Goal: Task Accomplishment & Management: Use online tool/utility

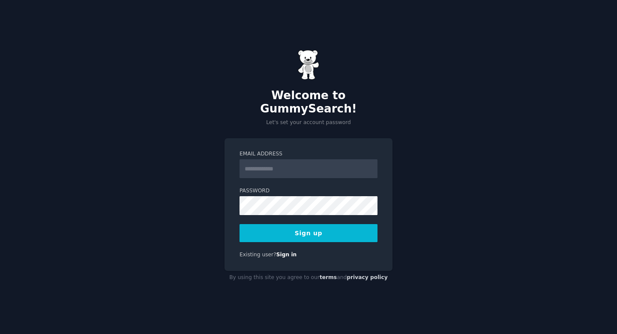
type input "**********"
click at [340, 228] on button "Sign up" at bounding box center [309, 233] width 138 height 18
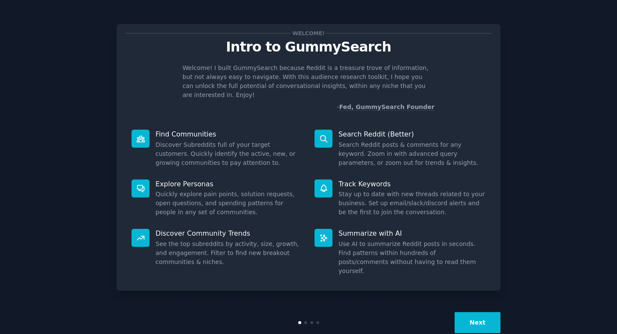
click at [468, 312] on button "Next" at bounding box center [478, 322] width 46 height 21
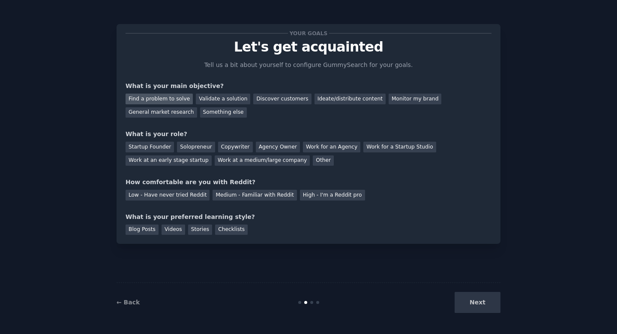
click at [177, 100] on div "Find a problem to solve" at bounding box center [159, 98] width 67 height 11
click at [202, 99] on div "Validate a solution" at bounding box center [223, 98] width 54 height 11
click at [171, 96] on div "Find a problem to solve" at bounding box center [159, 98] width 67 height 11
click at [157, 148] on div "Startup Founder" at bounding box center [150, 147] width 48 height 11
click at [201, 148] on div "Solopreneur" at bounding box center [196, 147] width 38 height 11
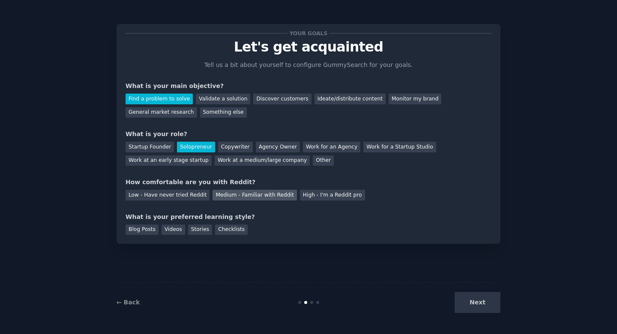
click at [224, 194] on div "Medium - Familiar with Reddit" at bounding box center [255, 195] width 84 height 11
click at [152, 230] on div "Blog Posts" at bounding box center [142, 229] width 33 height 11
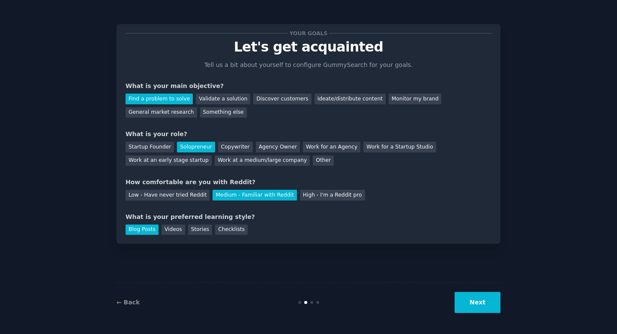
click at [479, 302] on button "Next" at bounding box center [478, 302] width 46 height 21
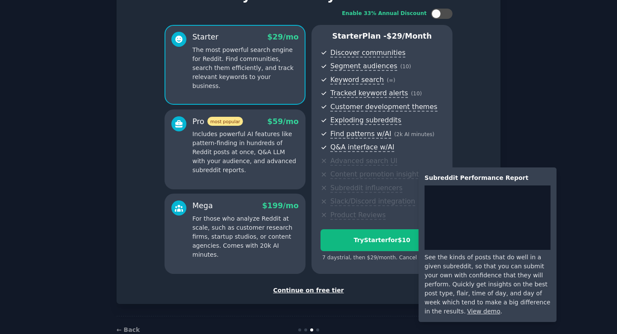
scroll to position [73, 0]
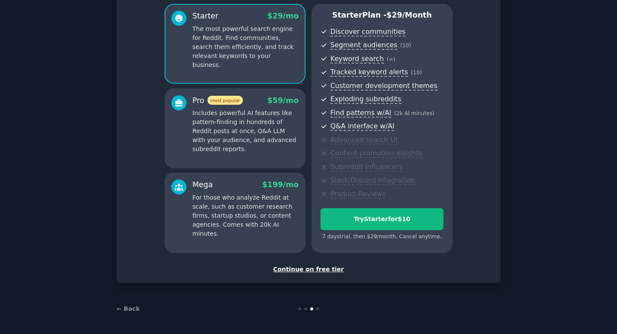
click at [320, 271] on div "Continue on free tier" at bounding box center [309, 269] width 366 height 9
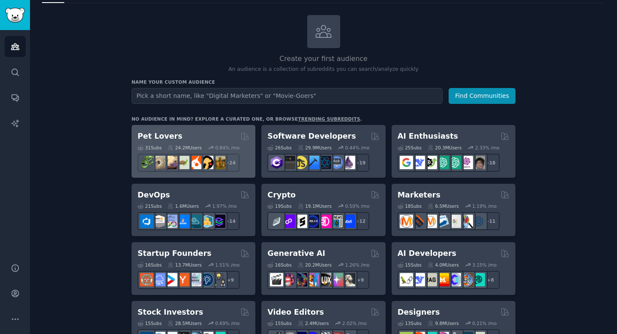
scroll to position [37, 0]
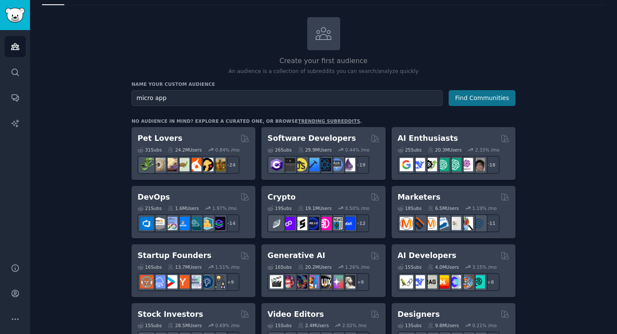
type input "micro app"
click at [468, 104] on button "Find Communities" at bounding box center [482, 98] width 67 height 16
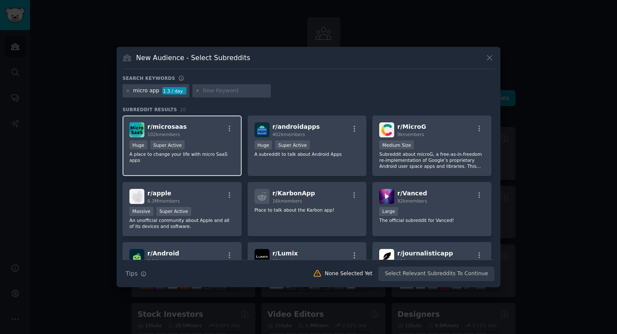
click at [216, 143] on div "Huge Super Active" at bounding box center [181, 145] width 105 height 11
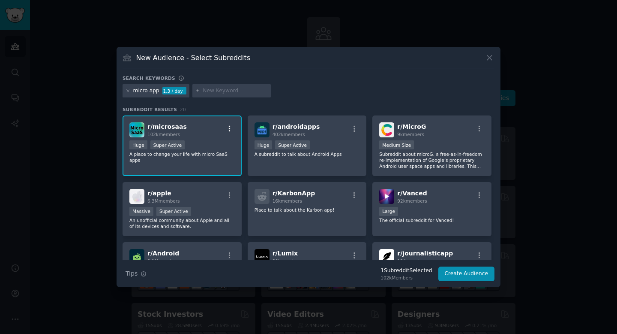
click at [229, 130] on icon "button" at bounding box center [230, 129] width 8 height 8
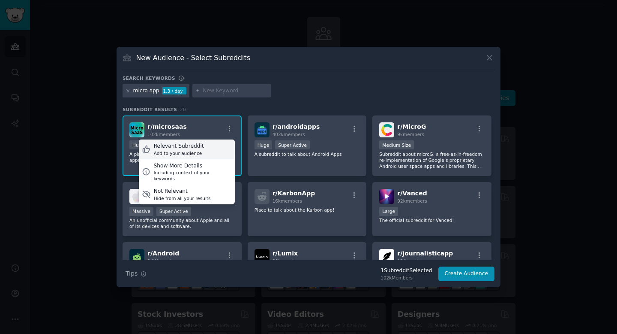
click at [204, 151] on div "Relevant Subreddit Add to your audience" at bounding box center [187, 149] width 96 height 20
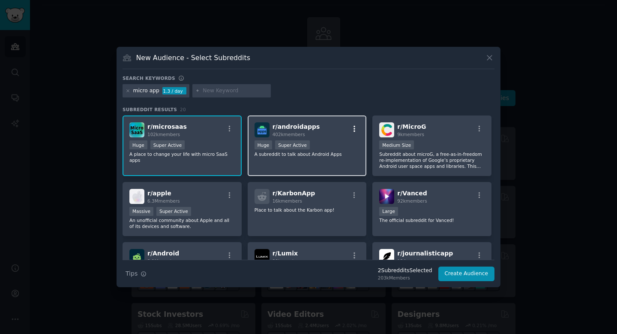
click at [354, 131] on icon "button" at bounding box center [355, 129] width 2 height 6
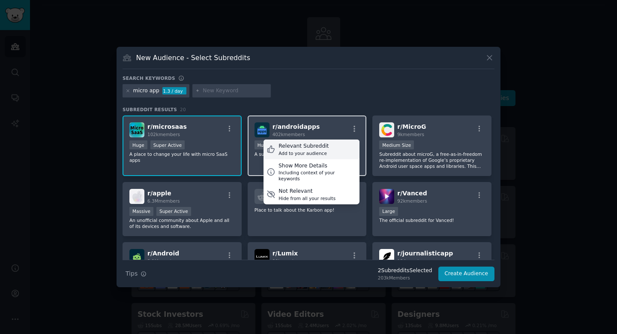
click at [331, 148] on div "Relevant Subreddit Add to your audience" at bounding box center [312, 149] width 96 height 20
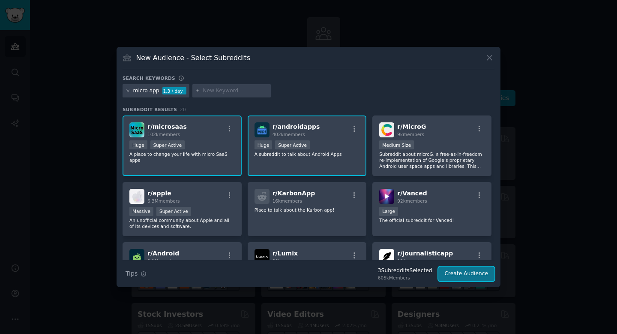
click at [462, 276] on button "Create Audience" at bounding box center [467, 273] width 57 height 15
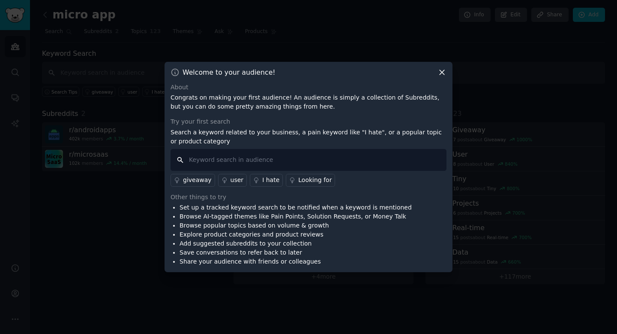
click at [237, 160] on input "text" at bounding box center [309, 160] width 276 height 22
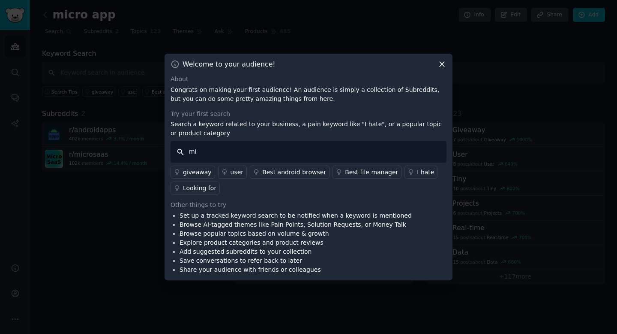
type input "m"
type input "I built"
click at [330, 147] on input "I built" at bounding box center [309, 152] width 276 height 22
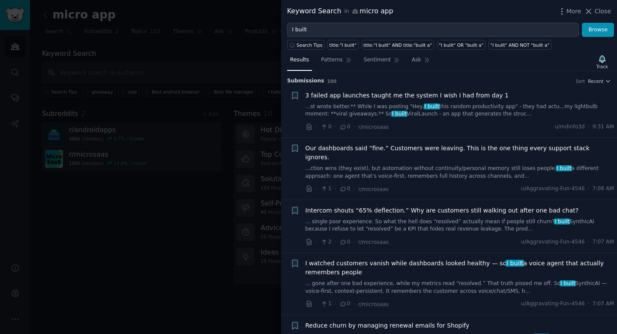
click at [387, 99] on div "3 failed app launches taught me the system I wish I had from day 1 ...st wrote …" at bounding box center [460, 104] width 309 height 27
click at [391, 113] on span "I built" at bounding box center [399, 114] width 16 height 6
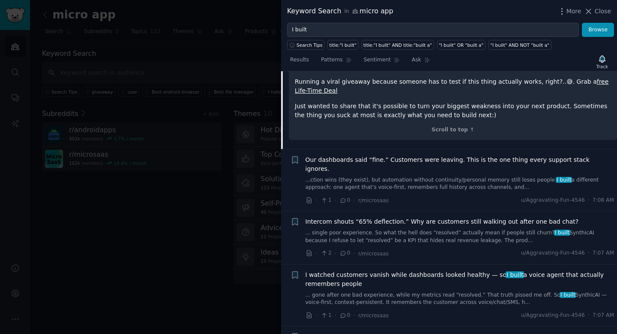
scroll to position [603, 0]
click at [427, 269] on span "I watched customers vanish while dashboards looked healthy — so I built a voice…" at bounding box center [460, 278] width 309 height 18
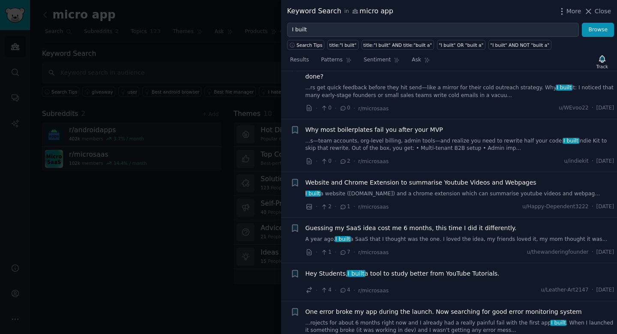
scroll to position [1431, 0]
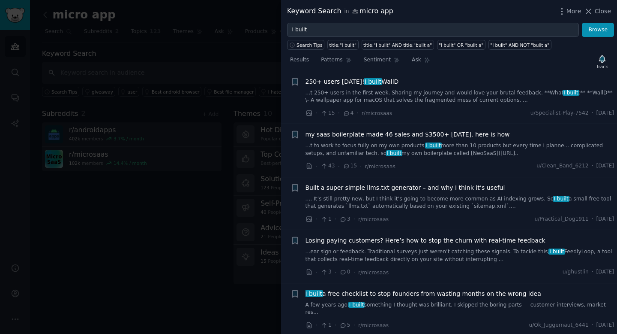
click at [432, 289] on span "I built a free checklist to stop founders from wasting months on the wrong idea" at bounding box center [424, 293] width 236 height 9
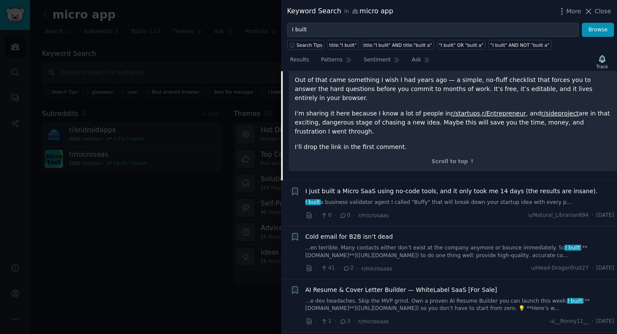
scroll to position [1643, 0]
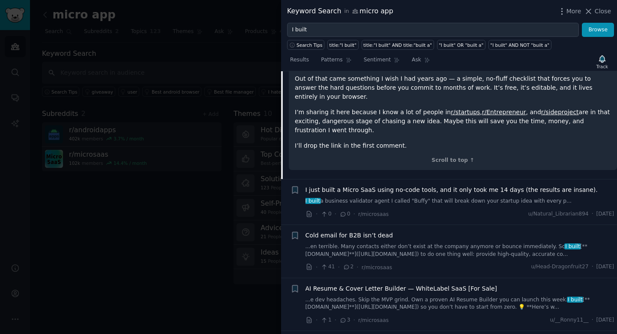
click at [445, 185] on span "I just built a Micro SaaS using no-code tools, and it only took me 14 days (the…" at bounding box center [452, 189] width 292 height 9
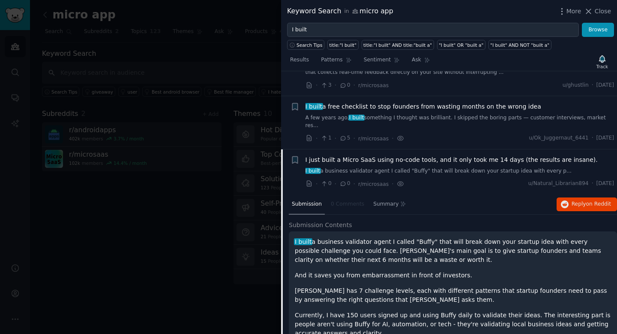
scroll to position [1351, 0]
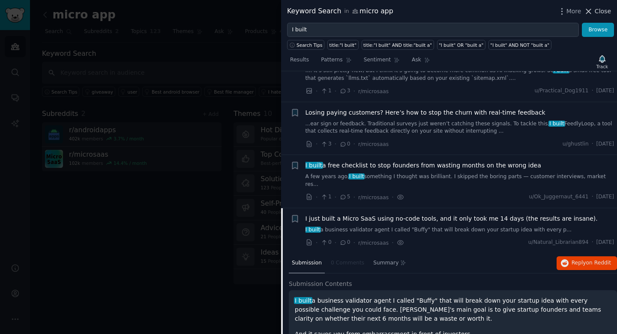
click at [604, 12] on span "Close" at bounding box center [603, 11] width 16 height 9
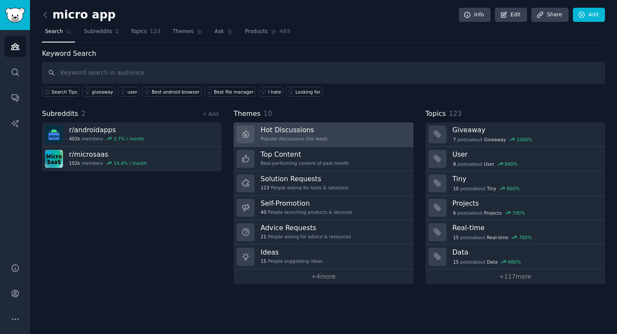
click at [290, 140] on div "Popular discussions this week" at bounding box center [294, 138] width 67 height 6
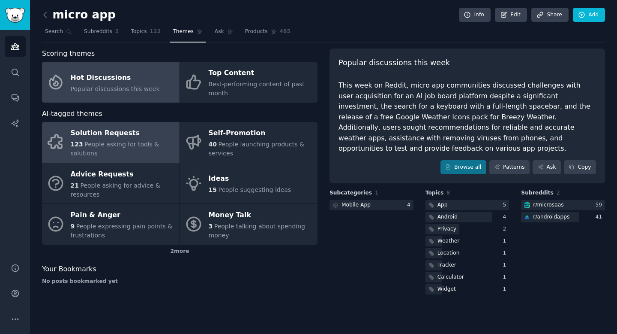
click at [119, 137] on div "Solution Requests" at bounding box center [123, 133] width 105 height 14
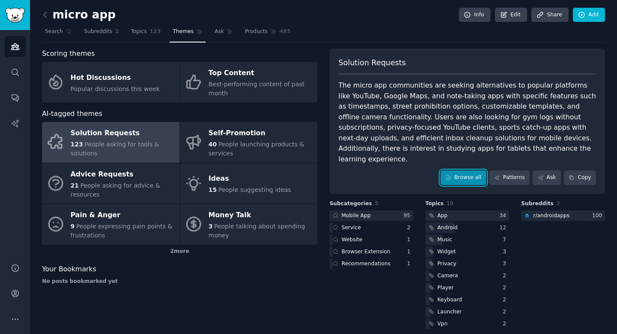
click at [456, 170] on link "Browse all" at bounding box center [464, 177] width 46 height 15
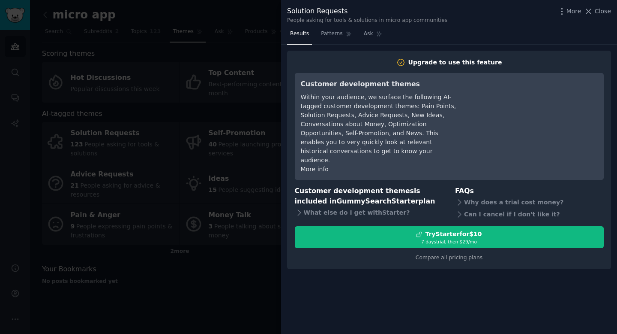
click at [239, 284] on div at bounding box center [308, 167] width 617 height 334
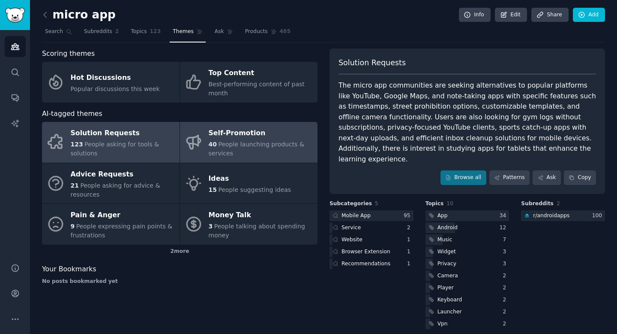
click at [238, 134] on div "Self-Promotion" at bounding box center [261, 133] width 105 height 14
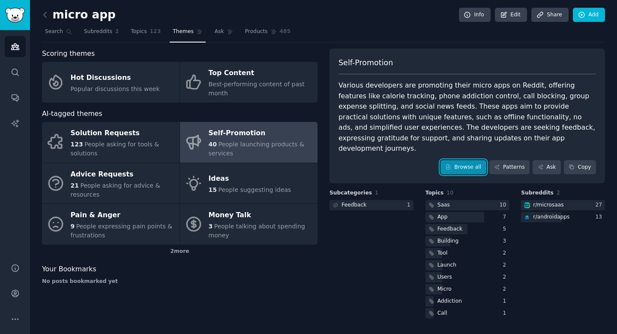
click at [464, 160] on link "Browse all" at bounding box center [464, 167] width 46 height 15
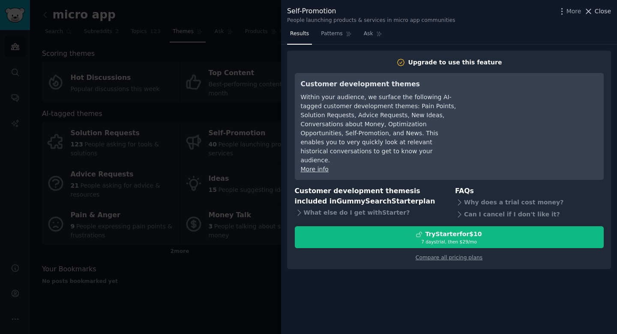
click at [593, 9] on icon at bounding box center [588, 11] width 9 height 9
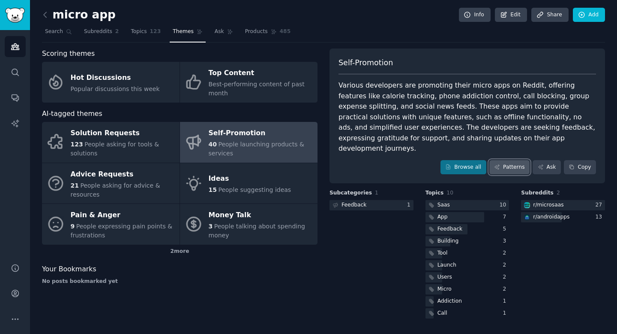
click at [516, 160] on link "Patterns" at bounding box center [510, 167] width 40 height 15
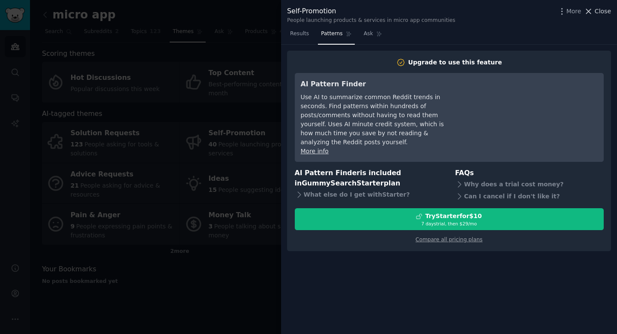
click at [599, 12] on span "Close" at bounding box center [603, 11] width 16 height 9
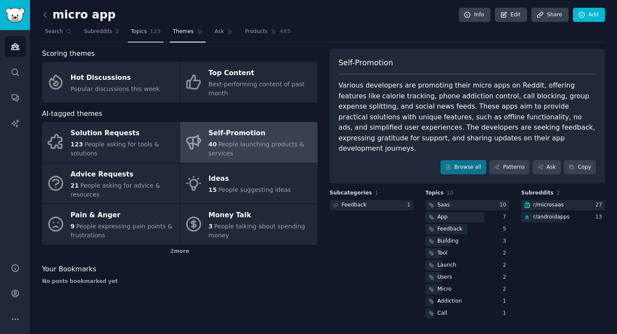
click at [146, 32] on link "Topics 123" at bounding box center [146, 34] width 36 height 18
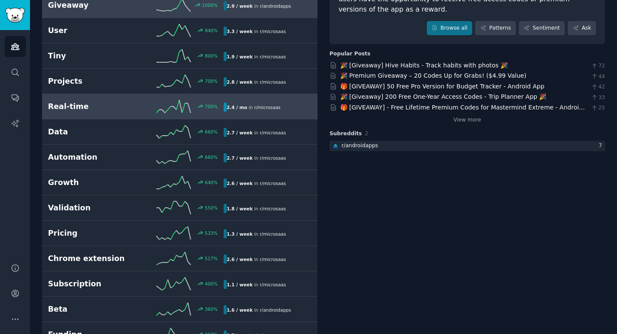
scroll to position [98, 0]
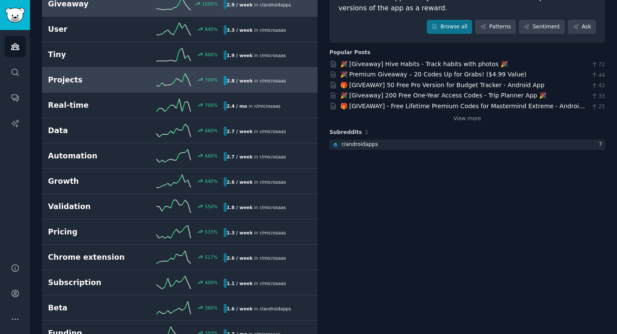
click at [88, 75] on h2 "Projects" at bounding box center [92, 80] width 88 height 11
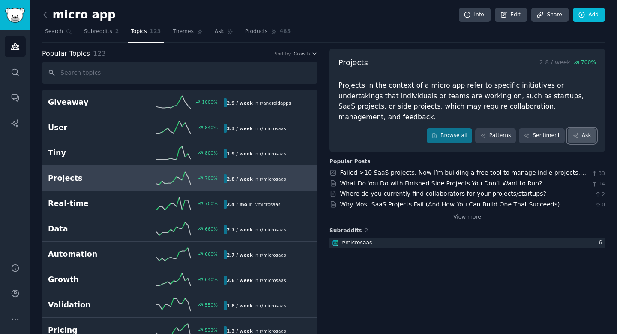
click at [584, 128] on link "Ask" at bounding box center [582, 135] width 28 height 15
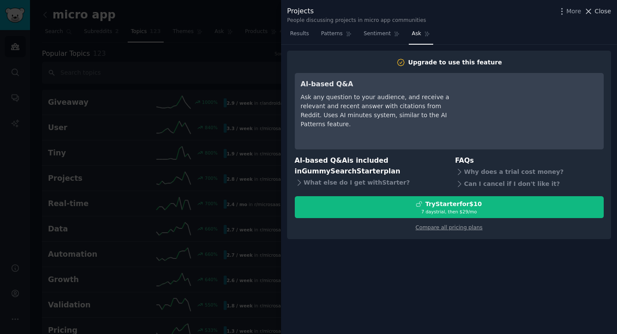
click at [598, 9] on span "Close" at bounding box center [603, 11] width 16 height 9
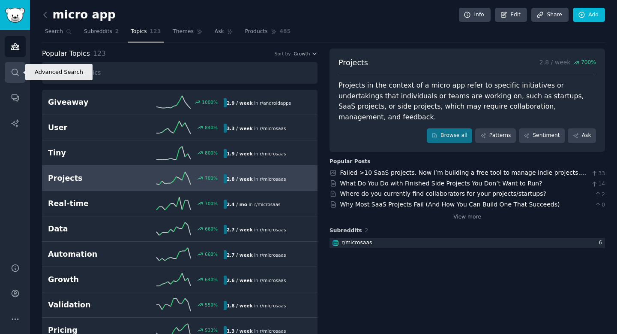
click at [14, 70] on icon "Sidebar" at bounding box center [15, 72] width 9 height 9
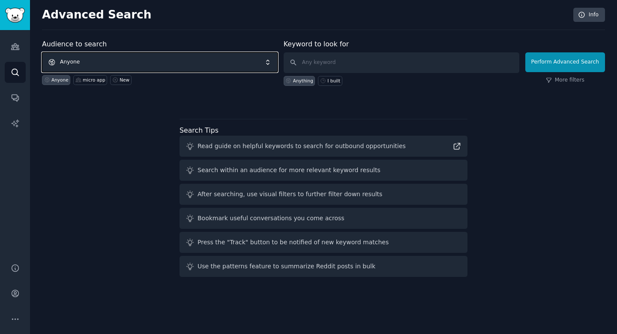
click at [171, 53] on span "Anyone" at bounding box center [160, 62] width 236 height 20
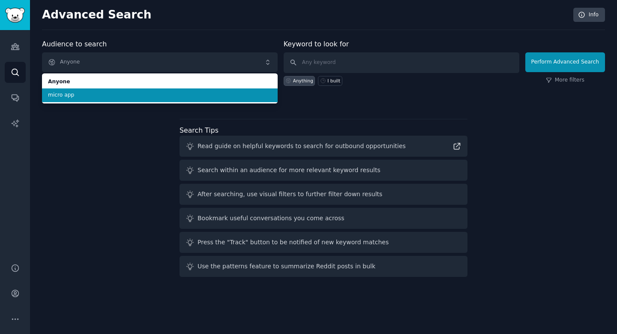
click at [166, 99] on li "micro app" at bounding box center [160, 95] width 236 height 14
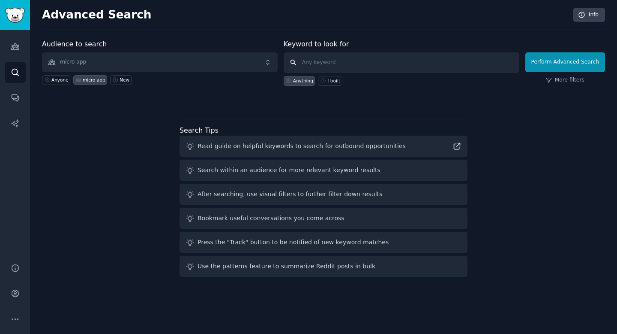
click at [336, 61] on input "text" at bounding box center [402, 62] width 236 height 21
type input "Self promotion"
click at [579, 60] on button "Perform Advanced Search" at bounding box center [566, 62] width 80 height 20
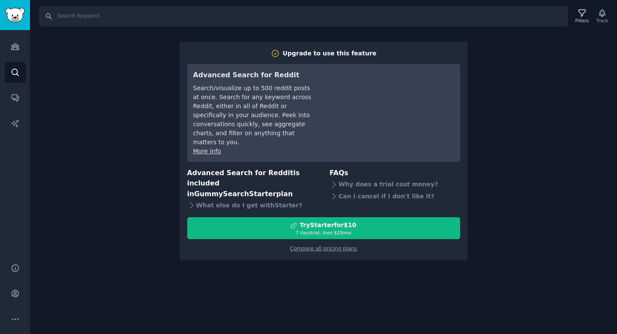
click at [541, 56] on div "Search Filters Track Upgrade to use this feature Advanced Search for Reddit Sea…" at bounding box center [323, 167] width 587 height 334
click at [19, 97] on icon "Sidebar" at bounding box center [15, 97] width 9 height 9
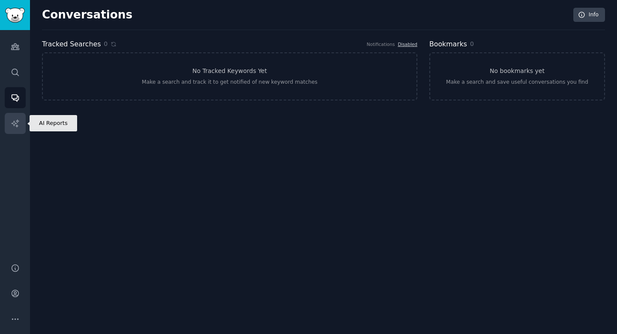
click at [5, 129] on link "AI Reports" at bounding box center [15, 123] width 21 height 21
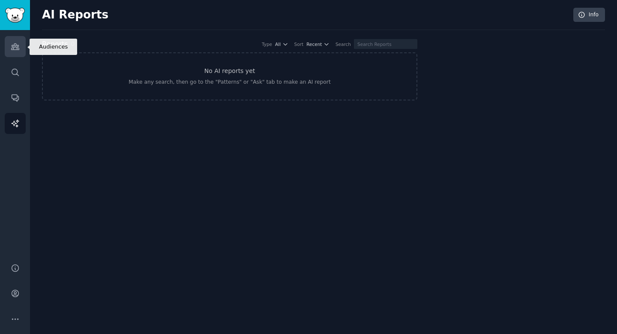
click at [12, 45] on icon "Sidebar" at bounding box center [15, 47] width 8 height 6
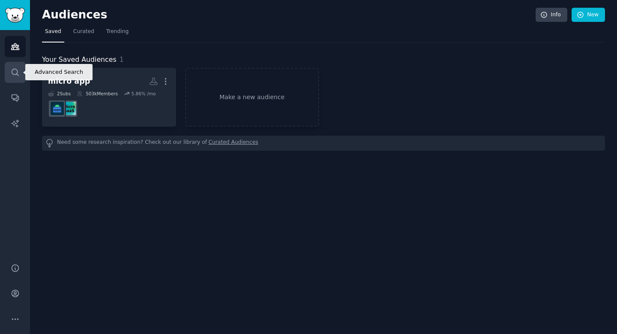
click at [18, 69] on icon "Sidebar" at bounding box center [15, 72] width 9 height 9
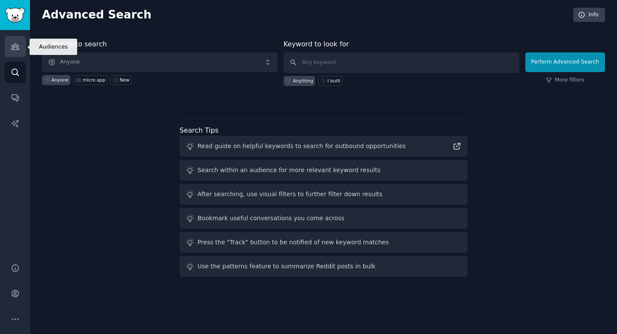
click at [12, 50] on icon "Sidebar" at bounding box center [15, 46] width 9 height 9
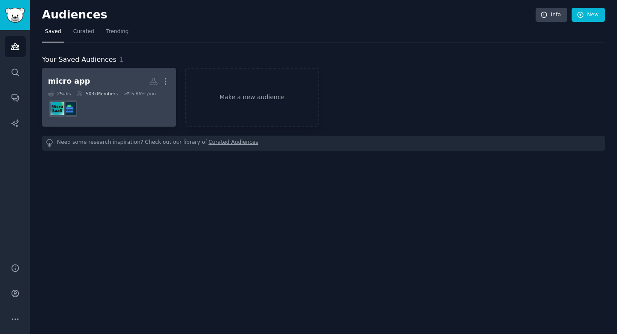
click at [148, 94] on div "5.86 % /mo" at bounding box center [143, 93] width 24 height 6
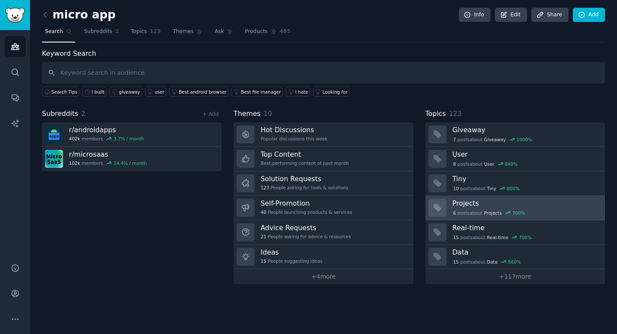
click at [490, 211] on span "Projects" at bounding box center [494, 213] width 18 height 6
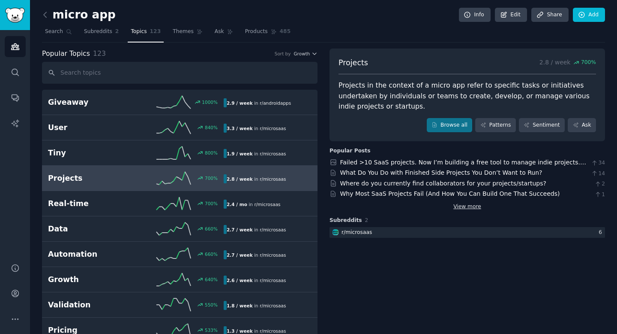
click at [458, 207] on link "View more" at bounding box center [468, 207] width 28 height 8
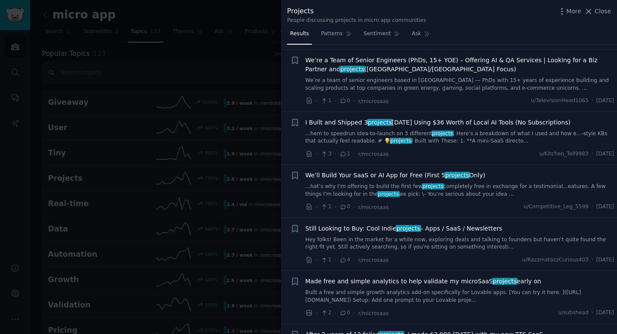
scroll to position [100, 0]
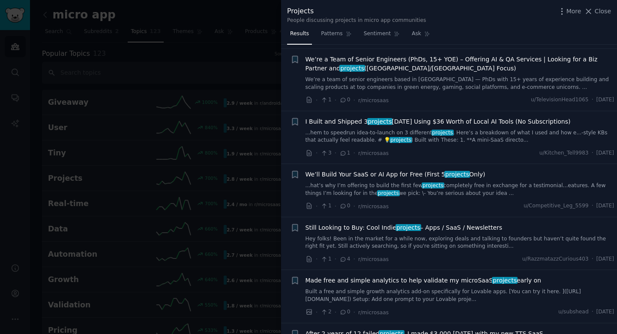
click at [422, 172] on span "We’ll Build Your SaaS or AI App for Free (First 5 projects Only)" at bounding box center [396, 174] width 180 height 9
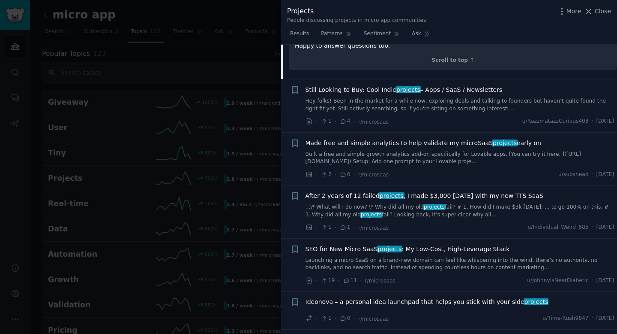
scroll to position [518, 0]
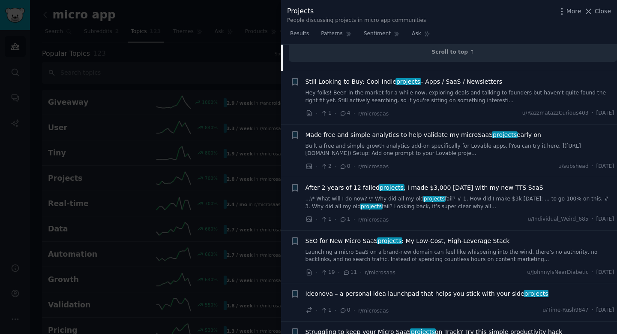
click at [438, 130] on span "Made free and simple analytics to help validate my microSaaS projects early on" at bounding box center [424, 134] width 236 height 9
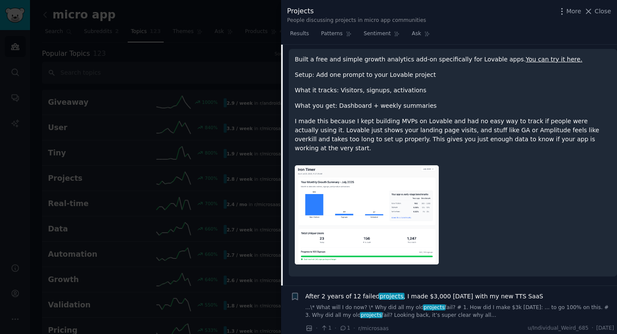
scroll to position [411, 0]
